Goal: Transaction & Acquisition: Purchase product/service

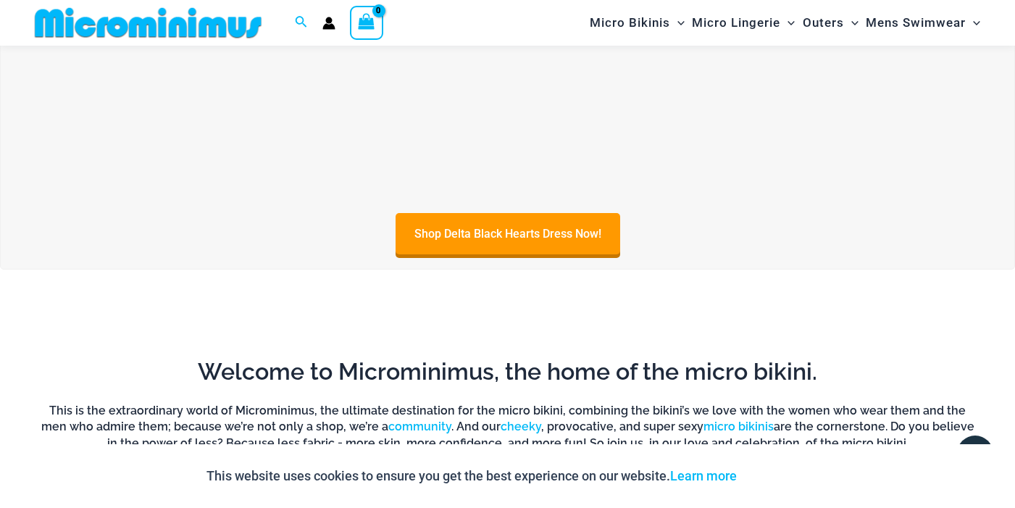
scroll to position [640, 0]
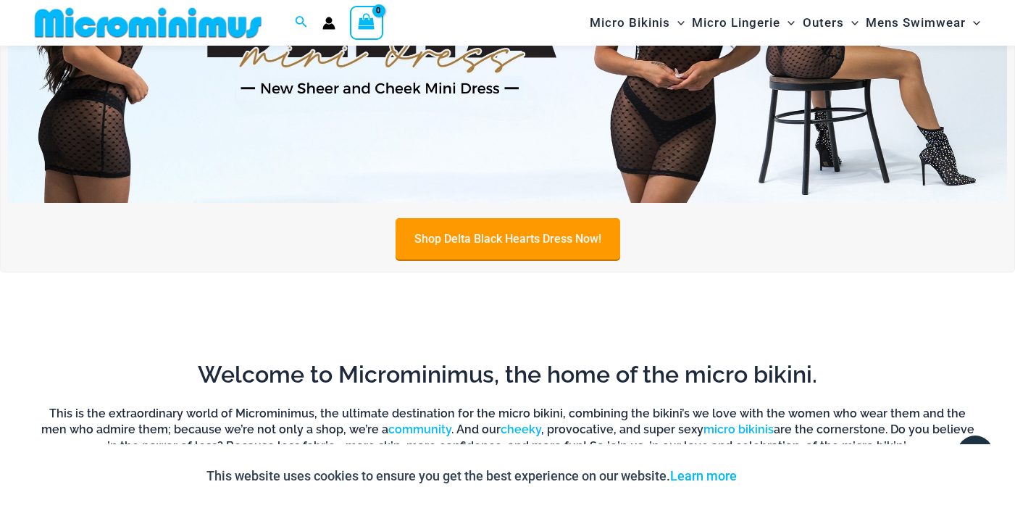
click at [492, 238] on link "Shop Delta Black Hearts Dress Now!" at bounding box center [508, 238] width 225 height 41
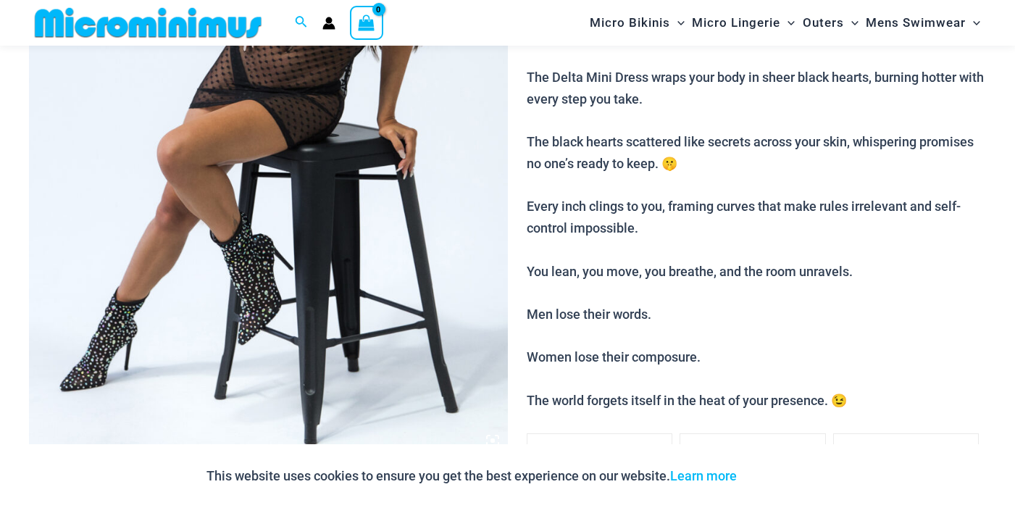
scroll to position [396, 0]
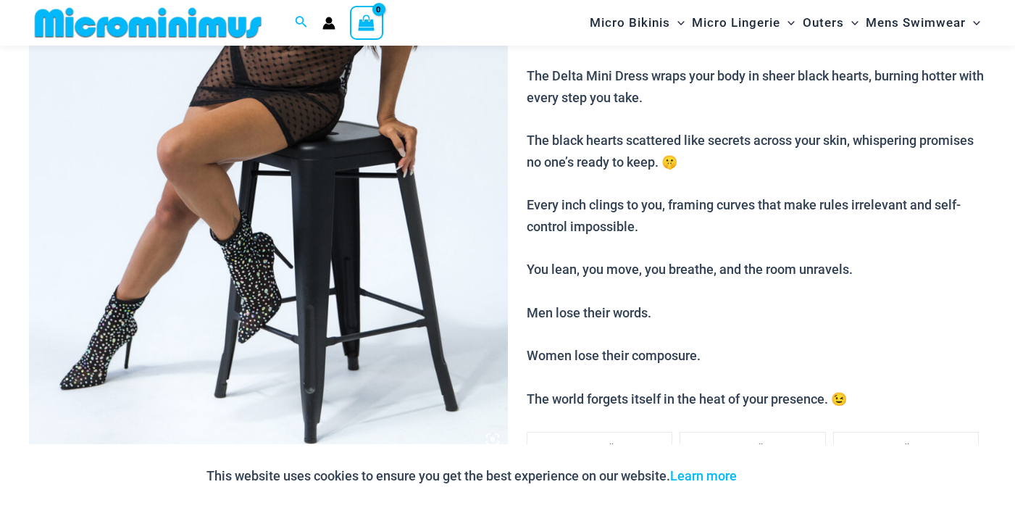
drag, startPoint x: 631, startPoint y: 269, endPoint x: 868, endPoint y: 265, distance: 236.3
click at [857, 265] on p "They say hearts are fragile… But on you? They’re explosive. The Delta Mini Dres…" at bounding box center [757, 216] width 460 height 388
click at [868, 265] on p "They say hearts are fragile… But on you? They’re explosive. The Delta Mini Dres…" at bounding box center [757, 216] width 460 height 388
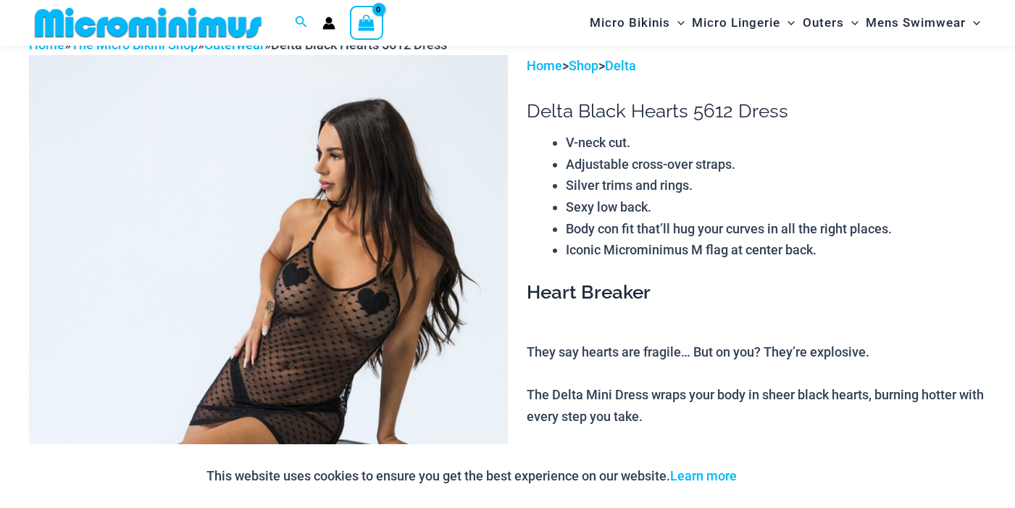
scroll to position [0, 0]
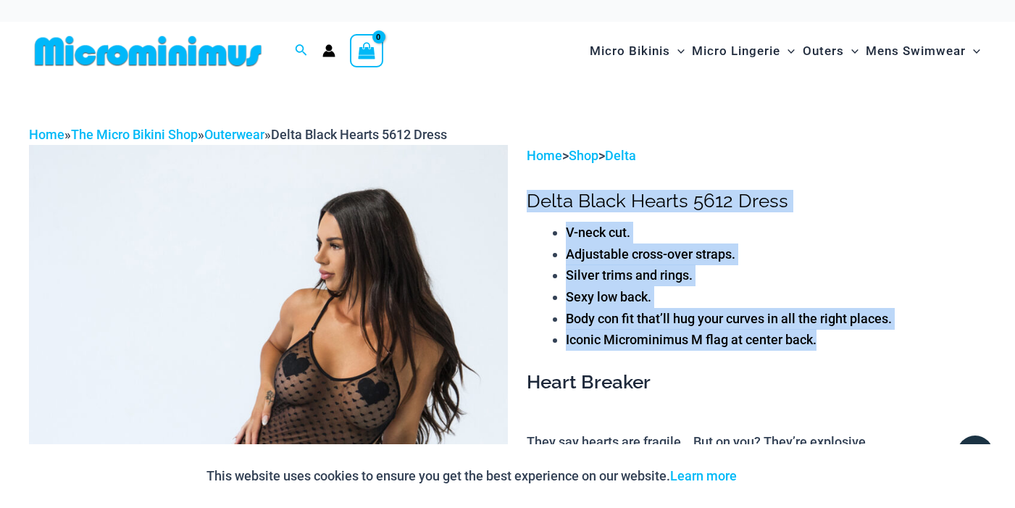
drag, startPoint x: 528, startPoint y: 201, endPoint x: 745, endPoint y: 426, distance: 313.2
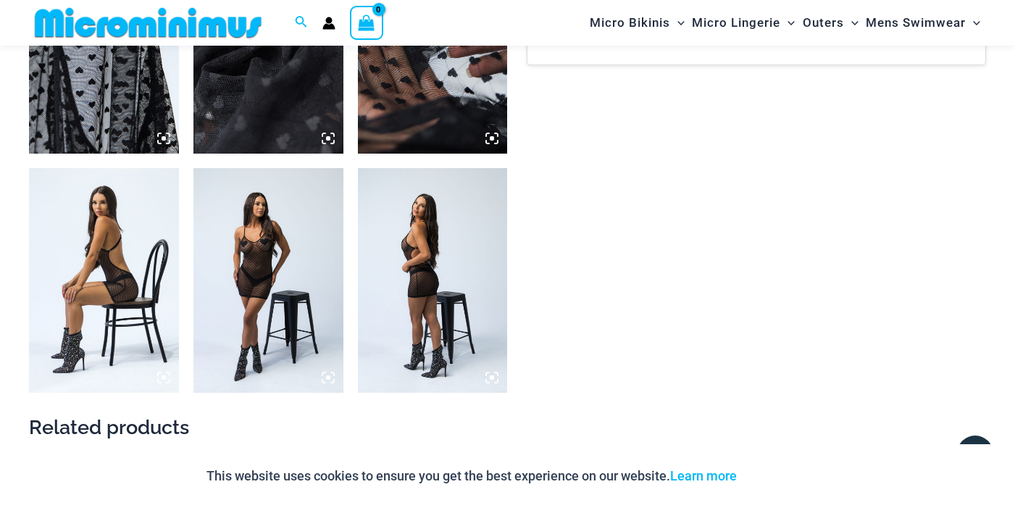
drag, startPoint x: 526, startPoint y: 200, endPoint x: 806, endPoint y: 300, distance: 297.1
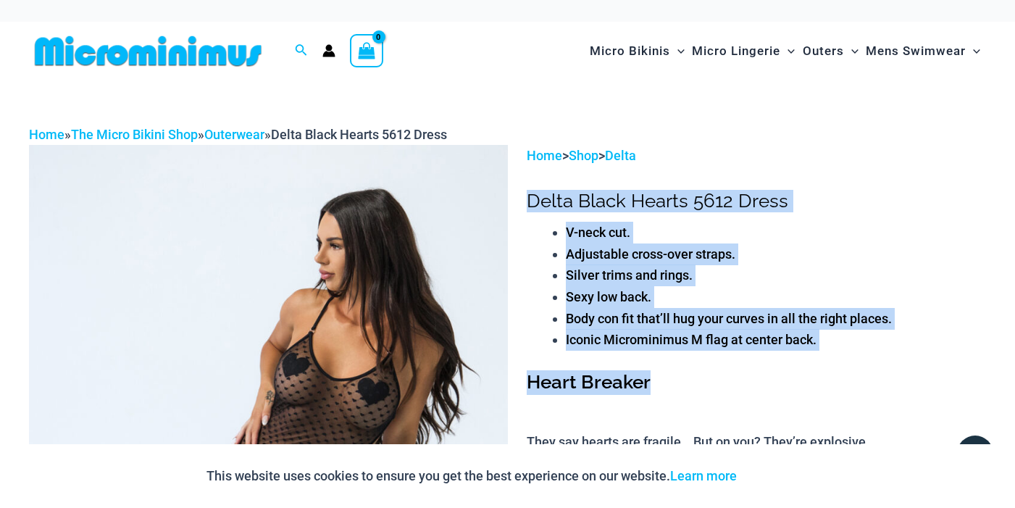
drag, startPoint x: 529, startPoint y: 201, endPoint x: 765, endPoint y: 394, distance: 305.4
click at [766, 394] on h3 "Heart Breaker" at bounding box center [757, 382] width 460 height 25
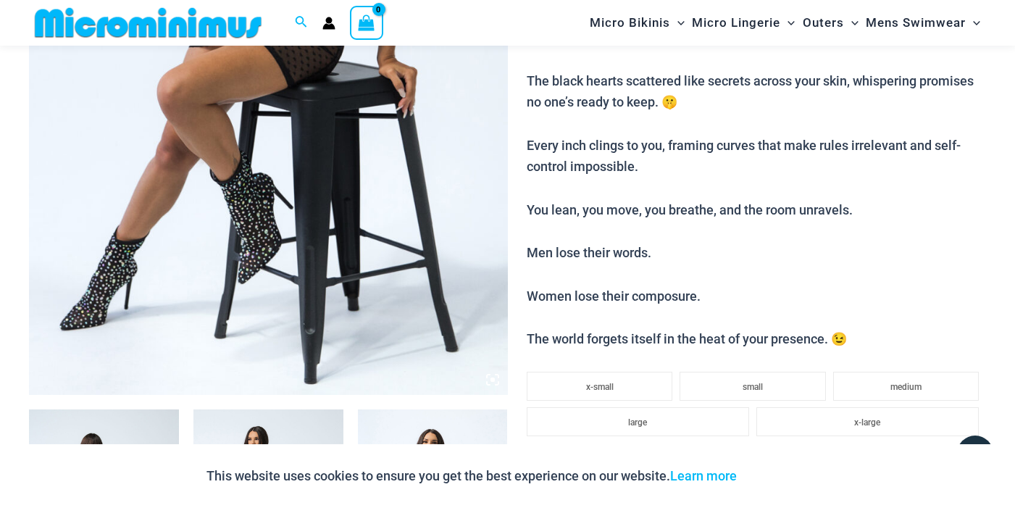
scroll to position [457, 0]
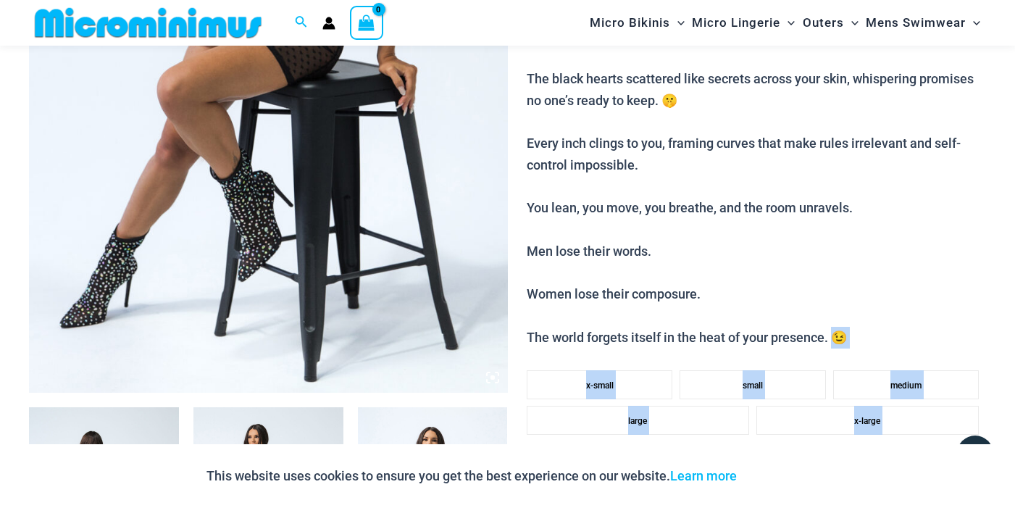
drag, startPoint x: 836, startPoint y: 338, endPoint x: 523, endPoint y: 128, distance: 376.7
click at [708, 173] on p "They say hearts are fragile… But on you? They’re explosive. The Delta Mini Dres…" at bounding box center [757, 155] width 460 height 388
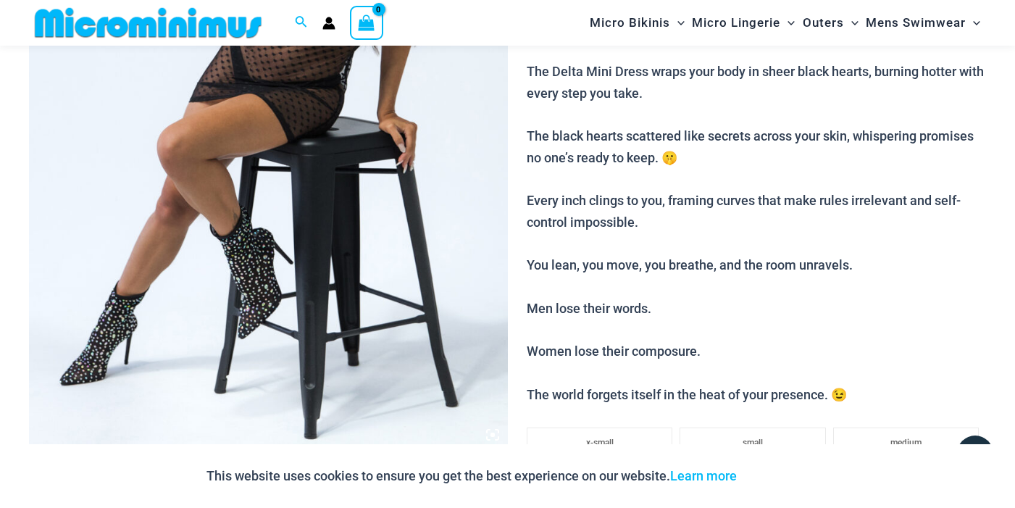
scroll to position [402, 0]
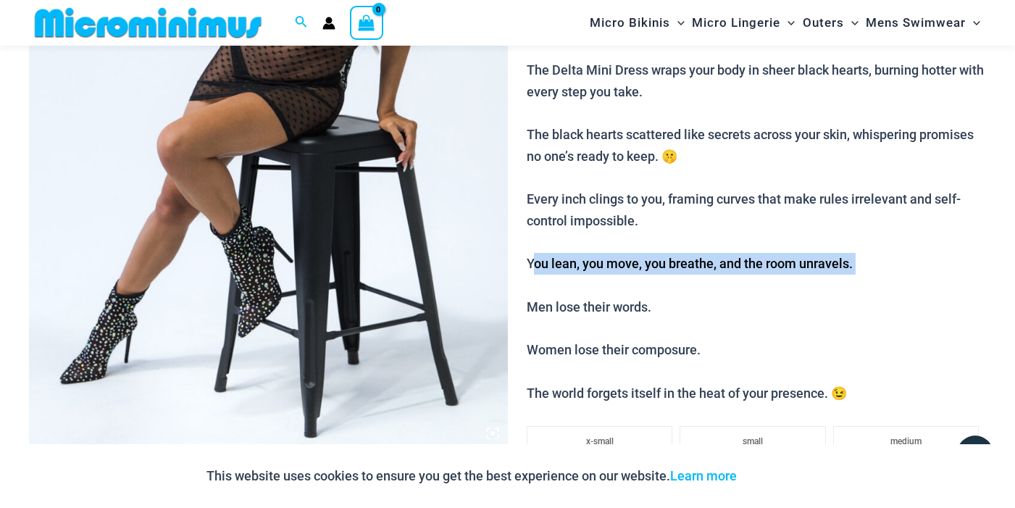
drag, startPoint x: 528, startPoint y: 263, endPoint x: 846, endPoint y: 291, distance: 319.4
click at [831, 285] on p "They say hearts are fragile… But on you? They’re explosive. The Delta Mini Dres…" at bounding box center [757, 211] width 460 height 388
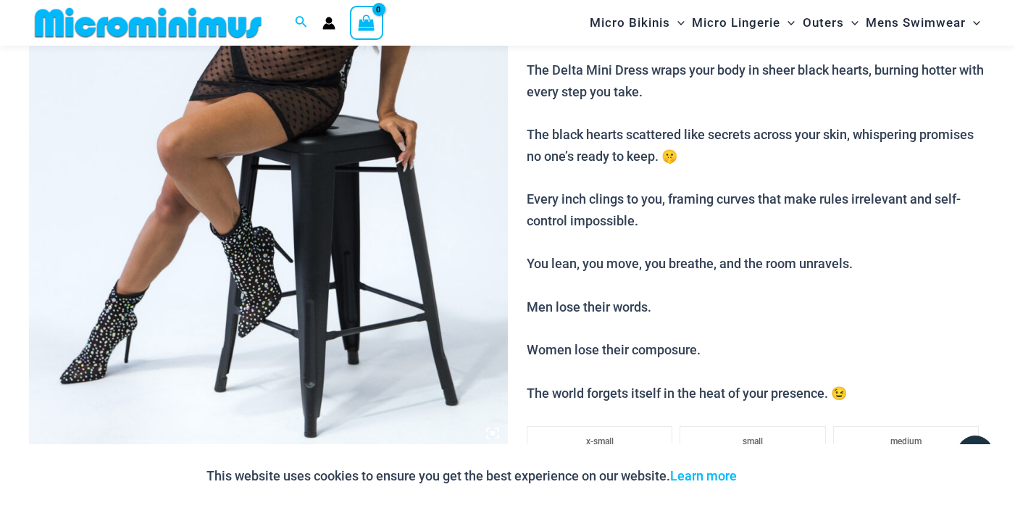
click at [857, 299] on p "They say hearts are fragile… But on you? They’re explosive. The Delta Mini Dres…" at bounding box center [757, 211] width 460 height 388
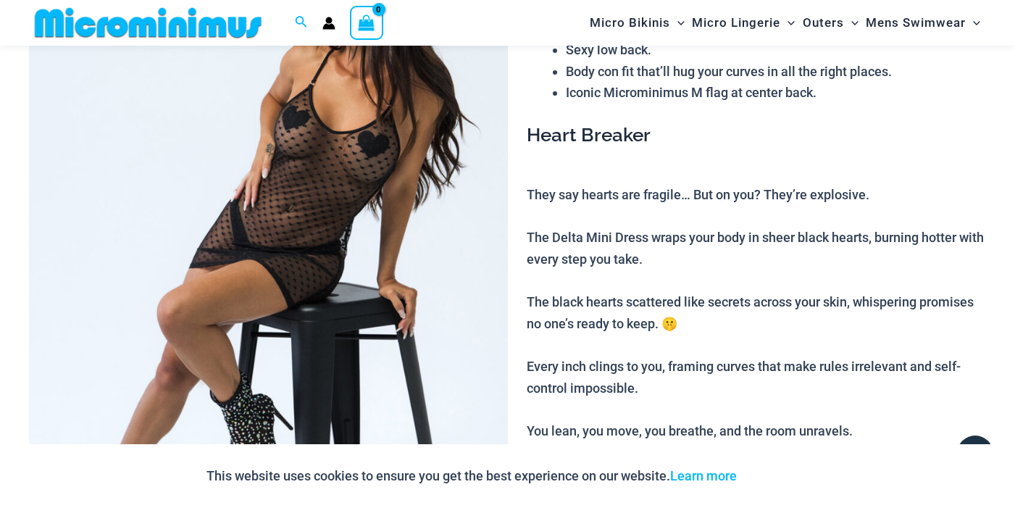
scroll to position [245, 0]
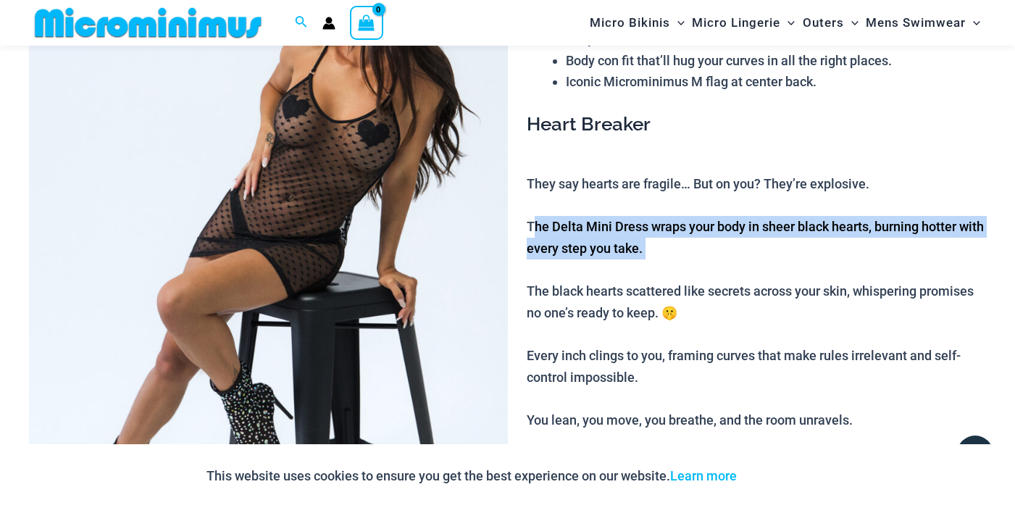
drag, startPoint x: 529, startPoint y: 228, endPoint x: 805, endPoint y: 272, distance: 279.7
click at [805, 272] on p "They say hearts are fragile… But on you? They’re explosive. The Delta Mini Dres…" at bounding box center [757, 367] width 460 height 388
click at [807, 277] on p "They say hearts are fragile… But on you? They’re explosive. The Delta Mini Dres…" at bounding box center [757, 367] width 460 height 388
drag, startPoint x: 705, startPoint y: 261, endPoint x: 531, endPoint y: 219, distance: 178.3
click at [529, 219] on p "They say hearts are fragile… But on you? They’re explosive. The Delta Mini Dres…" at bounding box center [757, 367] width 460 height 388
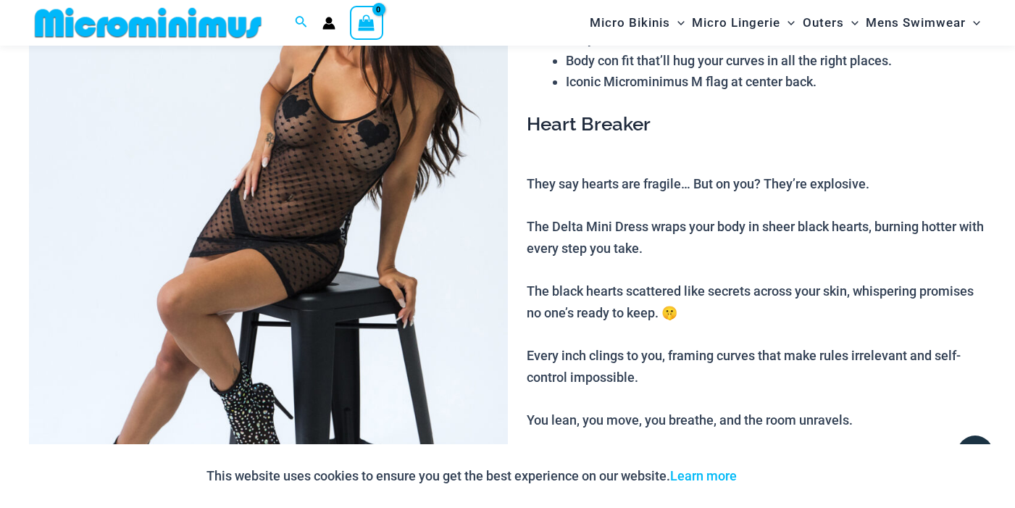
click at [534, 220] on p "They say hearts are fragile… But on you? They’re explosive. The Delta Mini Dres…" at bounding box center [757, 367] width 460 height 388
click at [644, 262] on p "They say hearts are fragile… But on you? They’re explosive. The Delta Mini Dres…" at bounding box center [757, 367] width 460 height 388
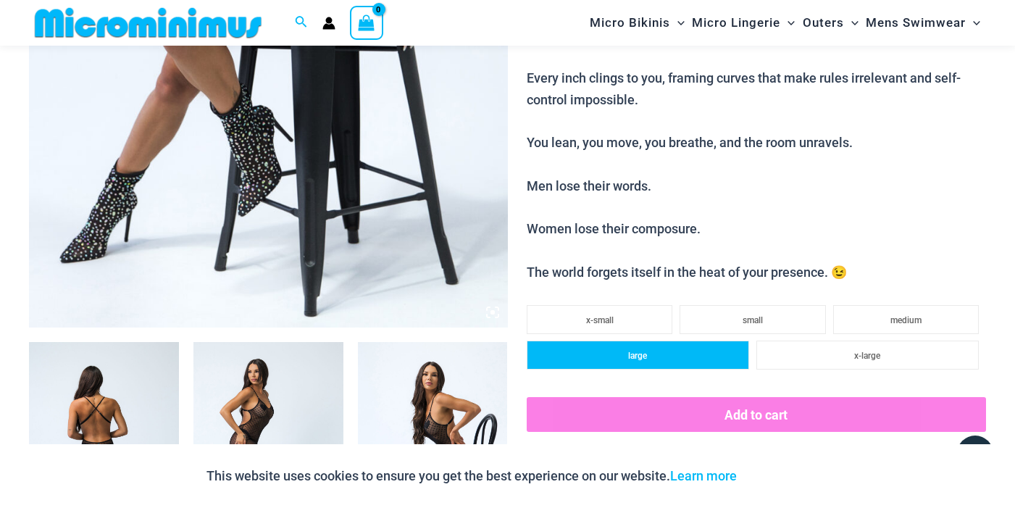
scroll to position [112, 0]
